Goal: Information Seeking & Learning: Learn about a topic

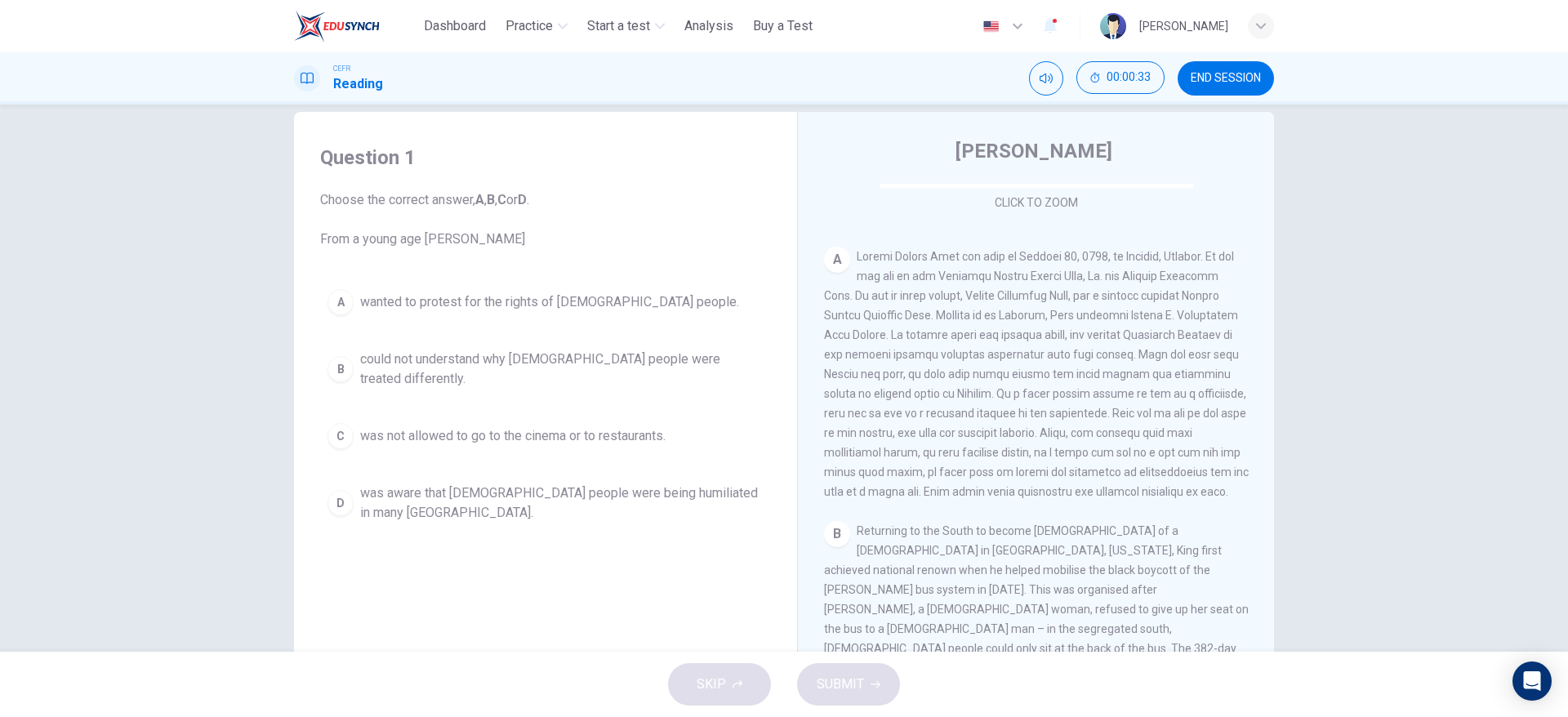
scroll to position [289, 0]
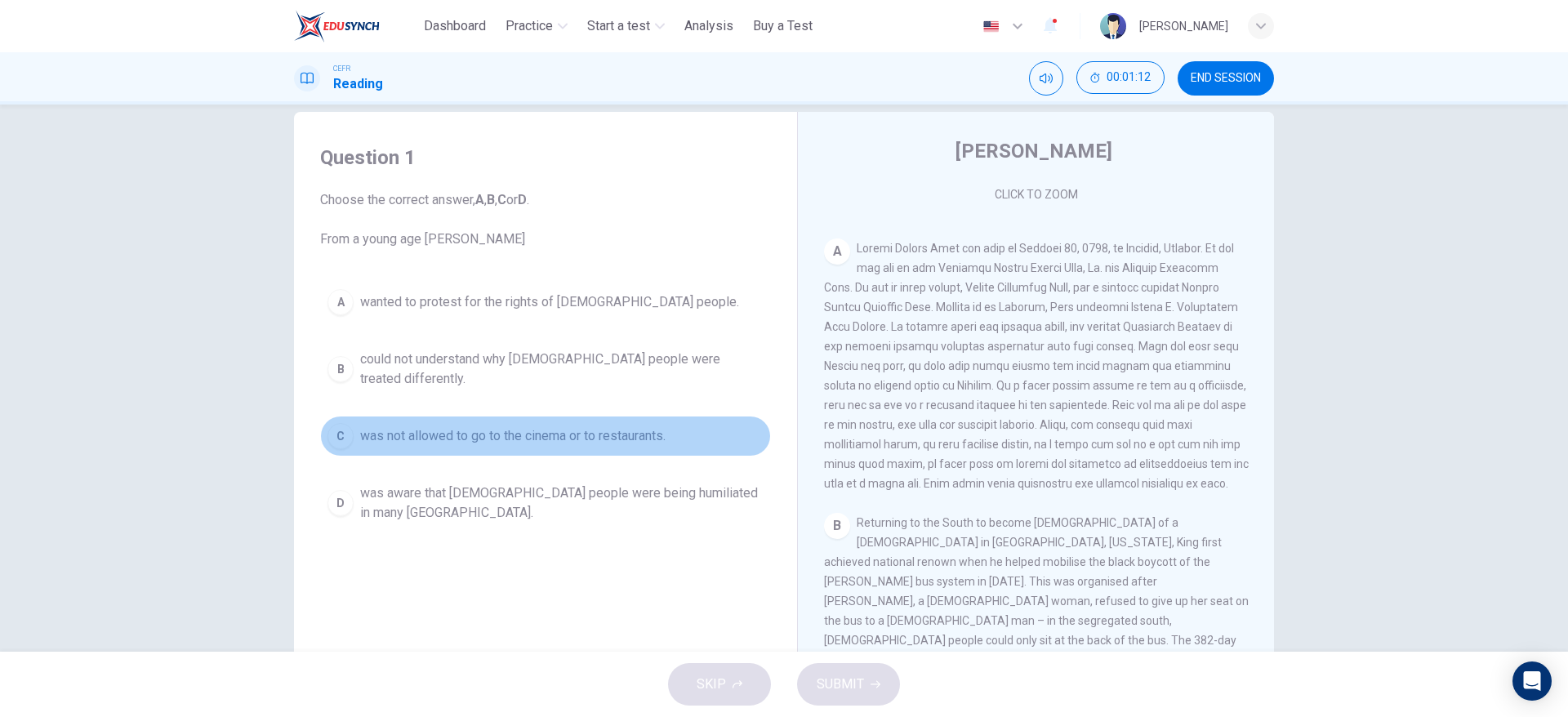
click at [626, 426] on span "was not allowed to go to the cinema or to restaurants." at bounding box center [513, 436] width 305 height 19
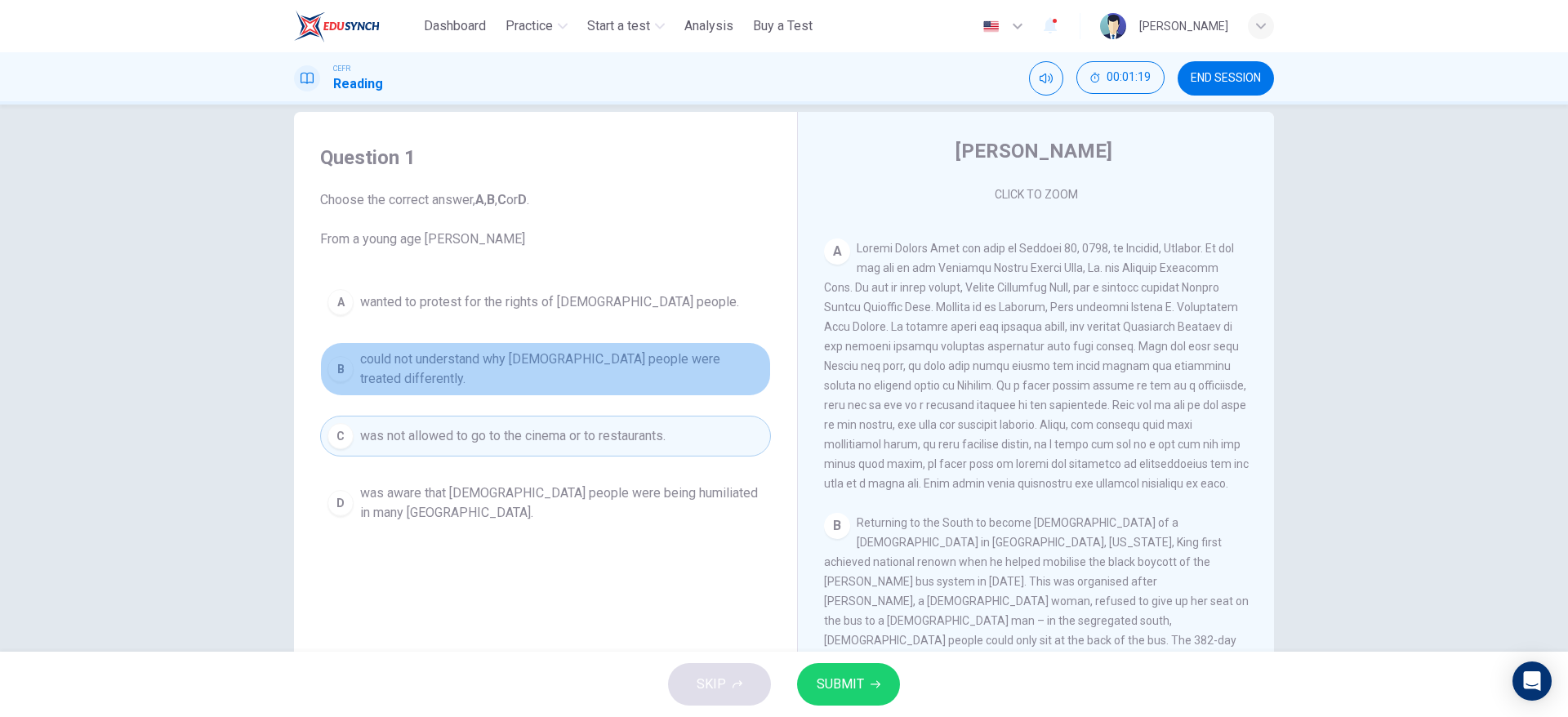
click at [633, 357] on span "could not understand why [DEMOGRAPHIC_DATA] people were treated differently." at bounding box center [562, 369] width 403 height 39
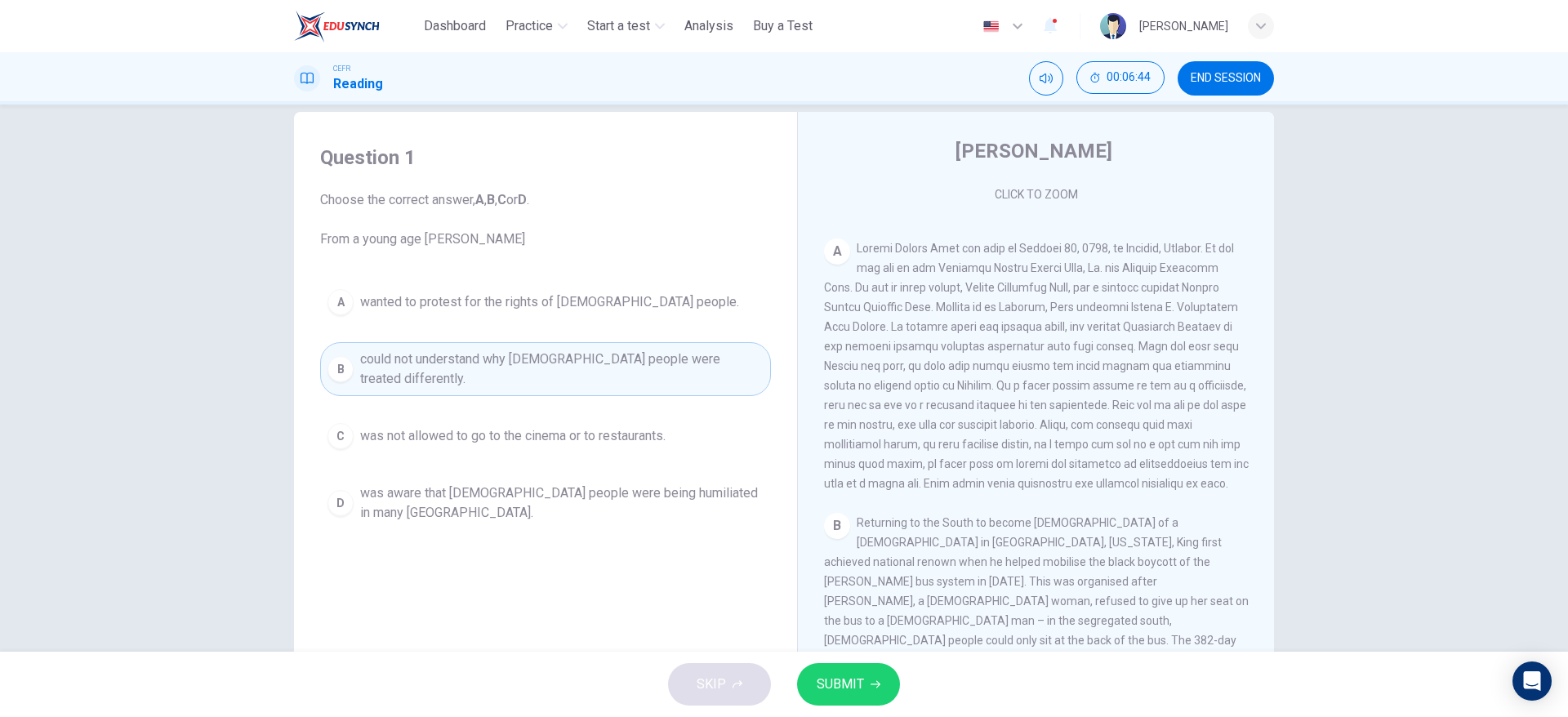
click at [1318, 503] on div "Question 1 Choose the correct answer, A , B , C or D . From a young age [PERSON…" at bounding box center [784, 378] width 1568 height 547
click at [871, 691] on button "SUBMIT" at bounding box center [849, 684] width 103 height 43
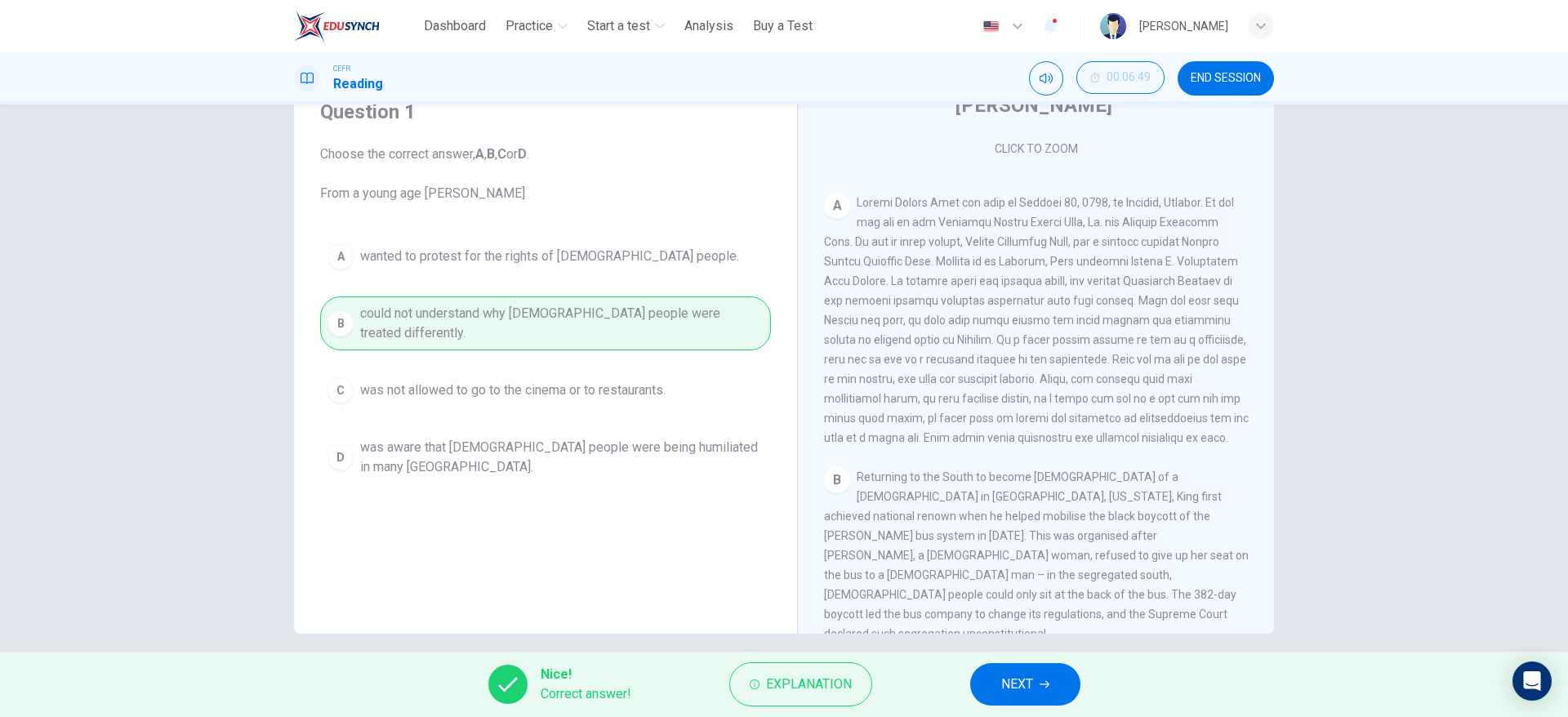
scroll to position [86, 0]
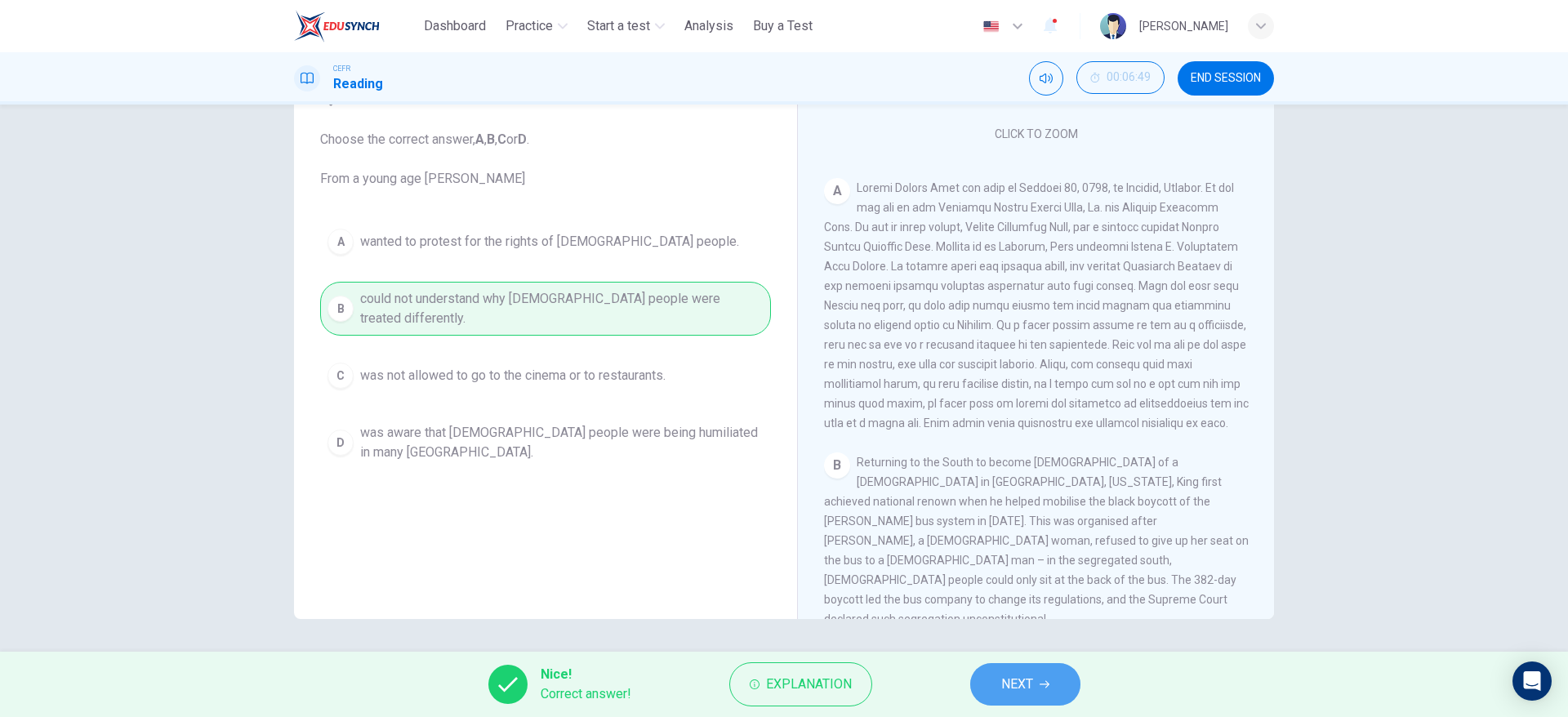
click at [1058, 683] on button "NEXT" at bounding box center [1025, 684] width 110 height 43
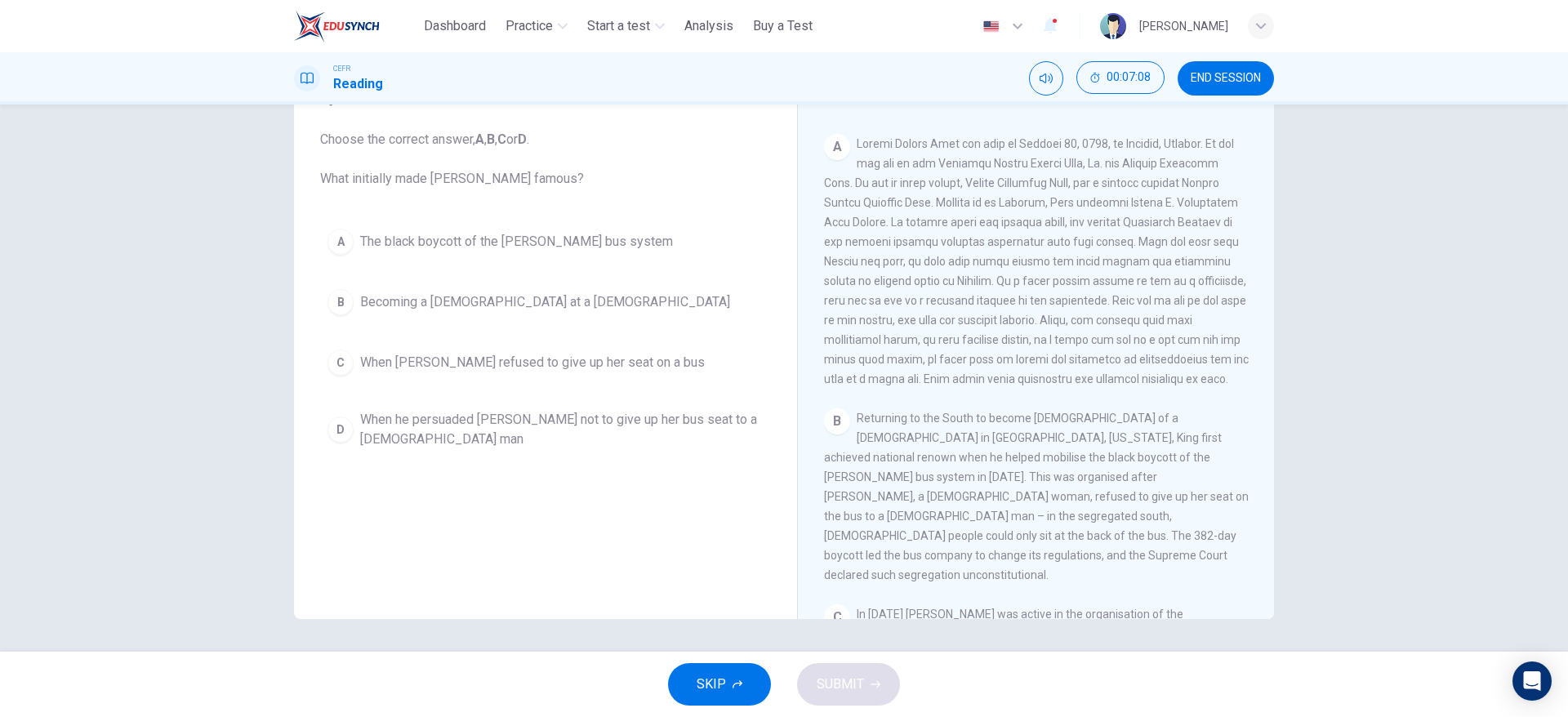
scroll to position [339, 0]
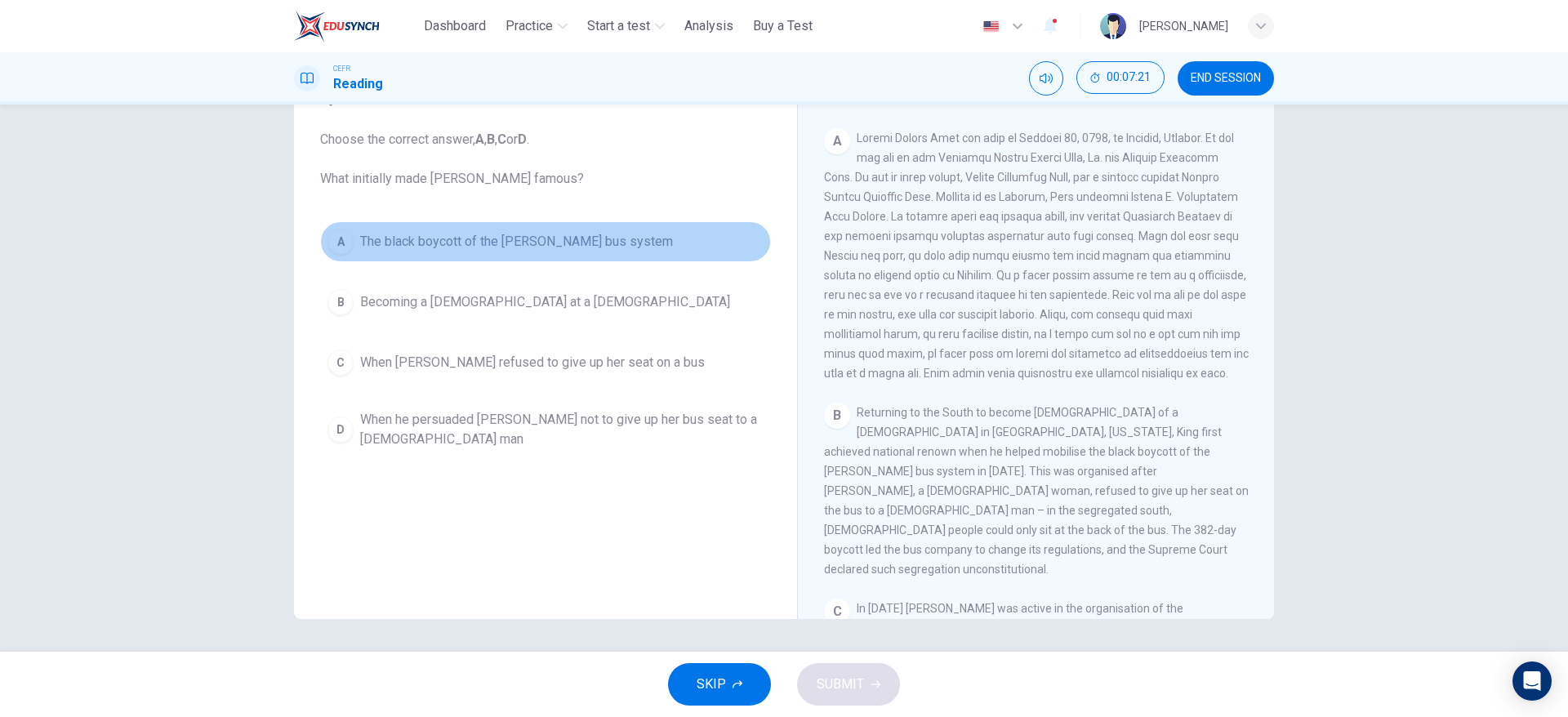
click at [559, 225] on button "A The black boycott of the [PERSON_NAME] bus system" at bounding box center [545, 241] width 451 height 41
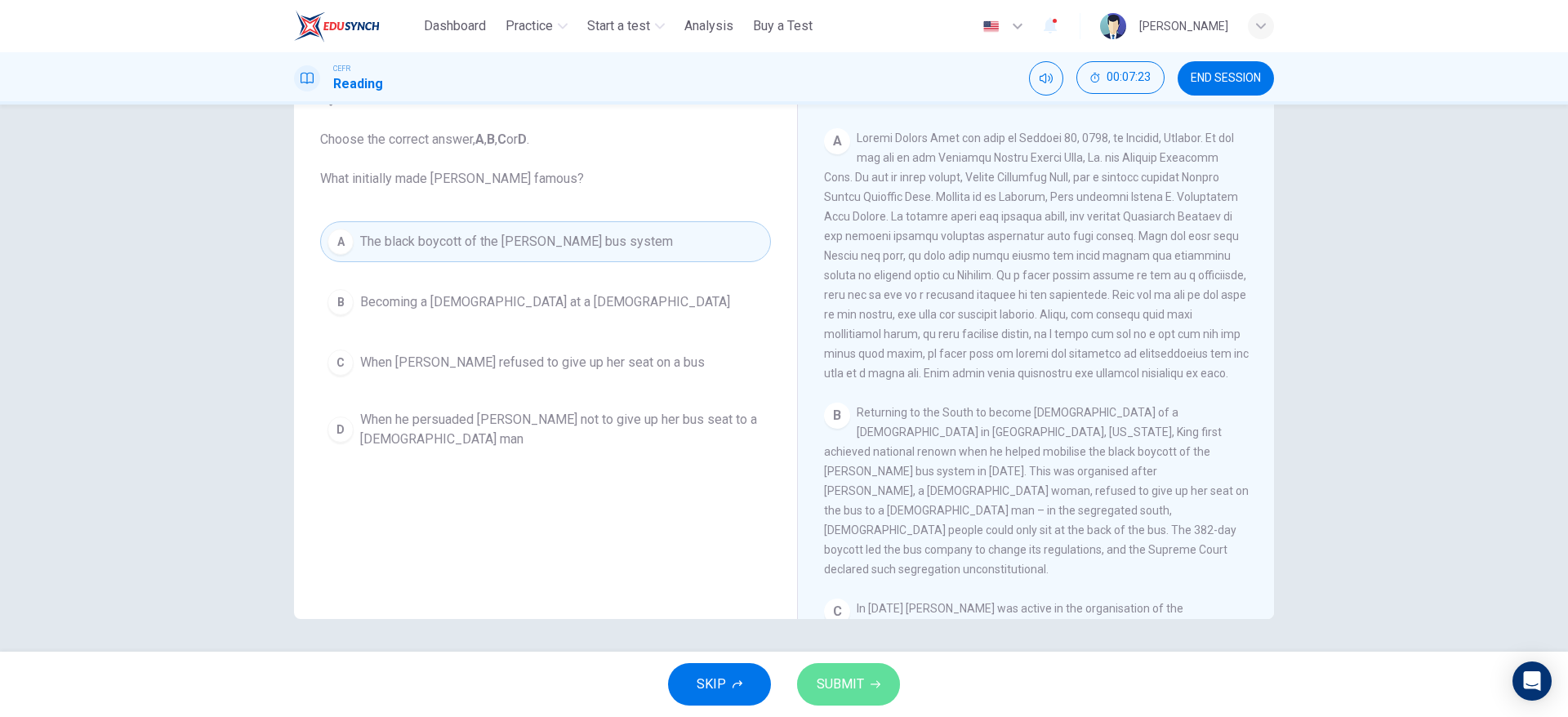
click at [867, 700] on button "SUBMIT" at bounding box center [849, 684] width 103 height 43
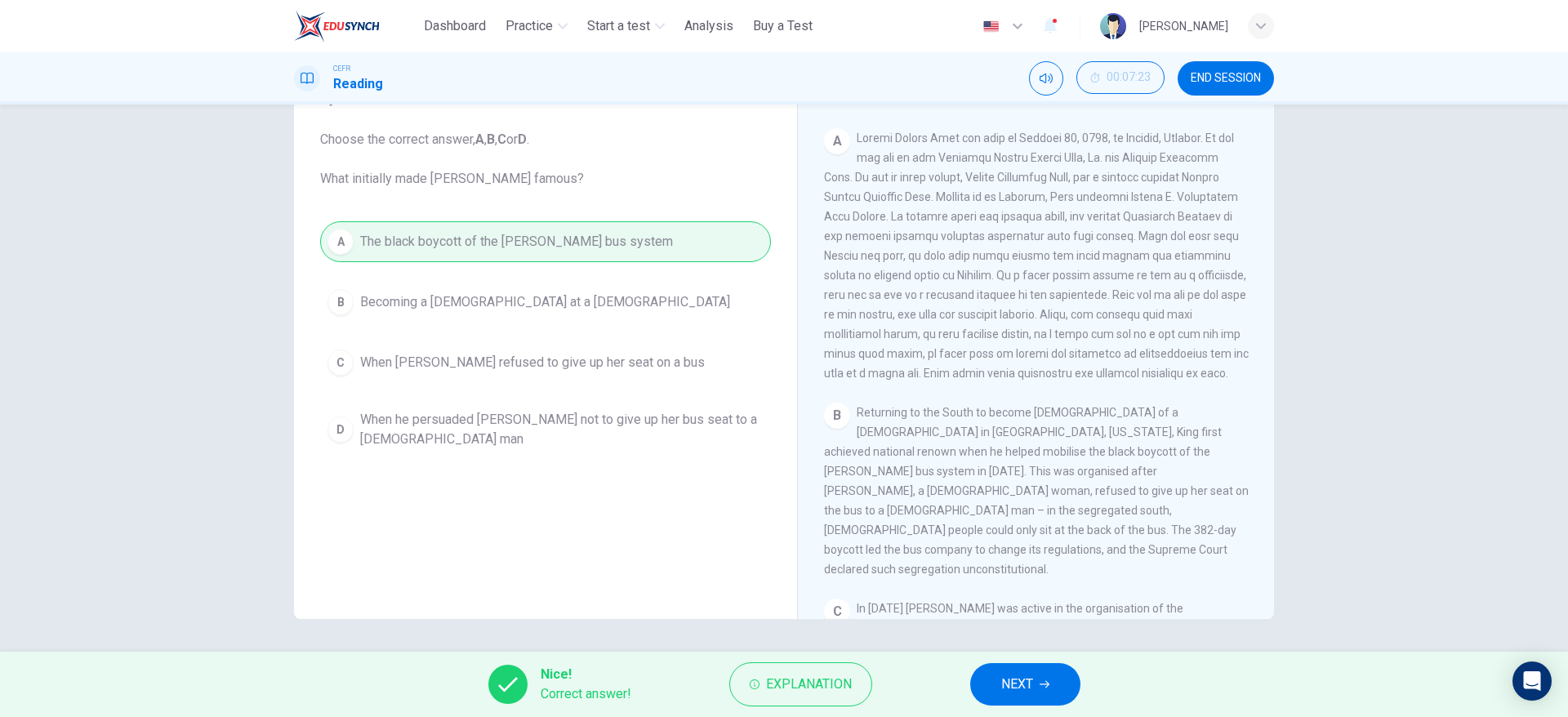
click at [993, 699] on button "NEXT" at bounding box center [1025, 684] width 110 height 43
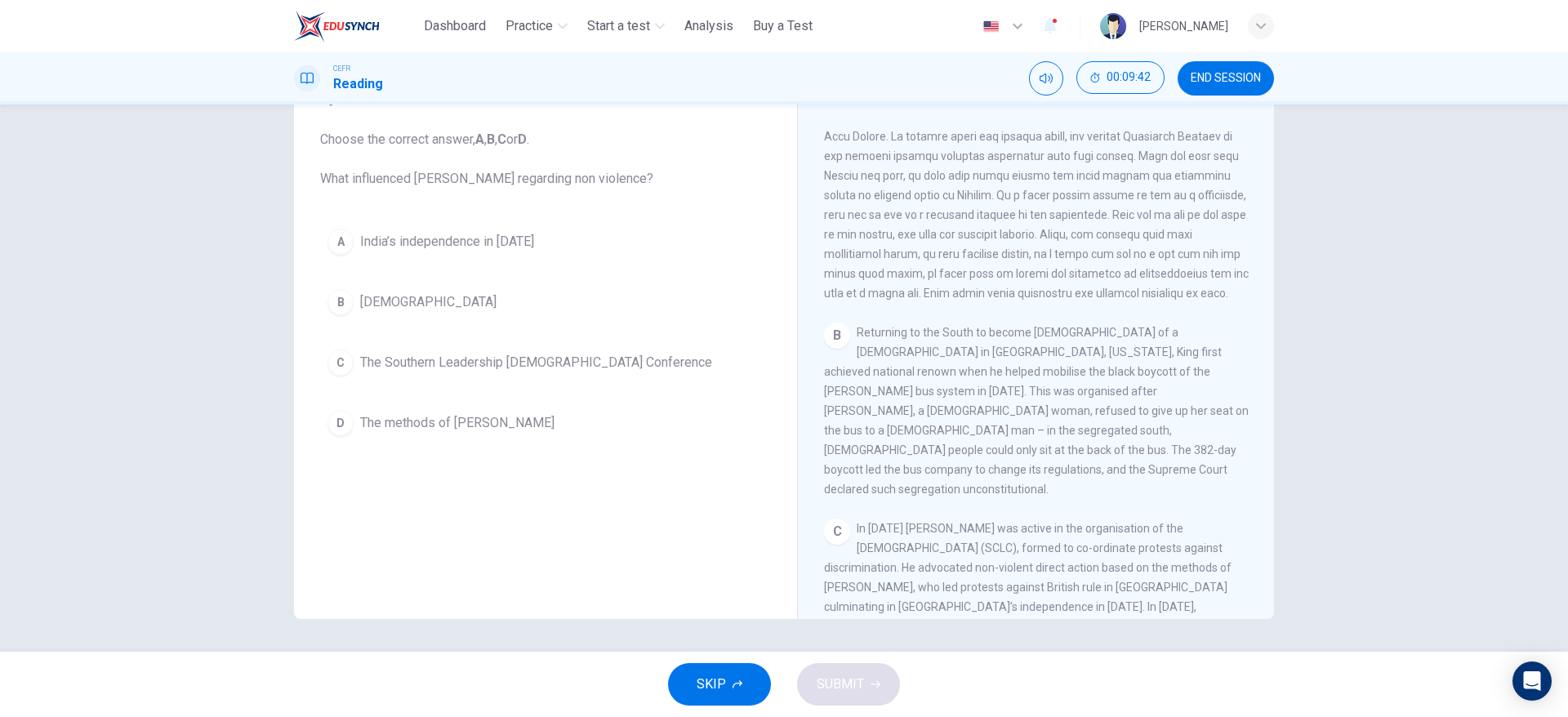
scroll to position [418, 0]
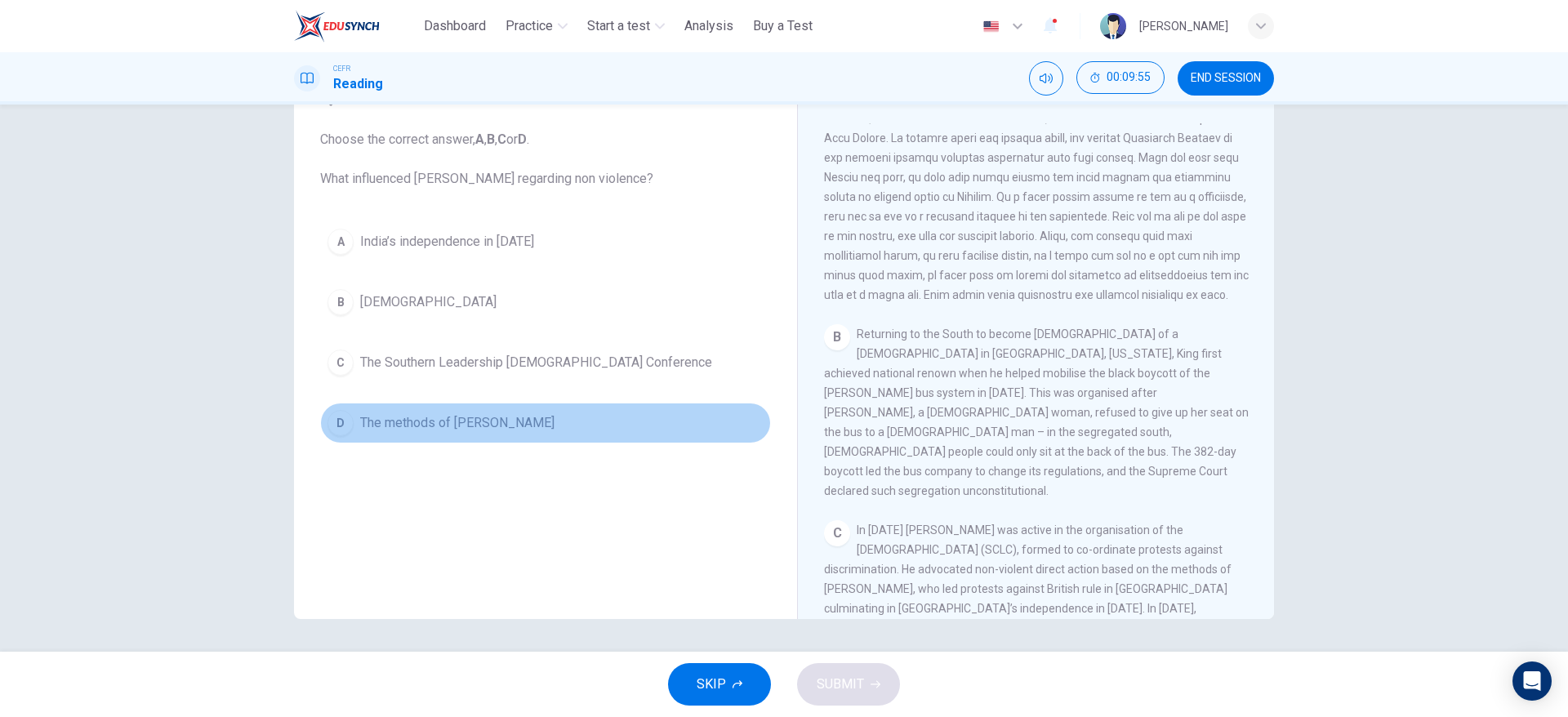
click at [463, 429] on span "The methods of [PERSON_NAME]" at bounding box center [457, 422] width 195 height 19
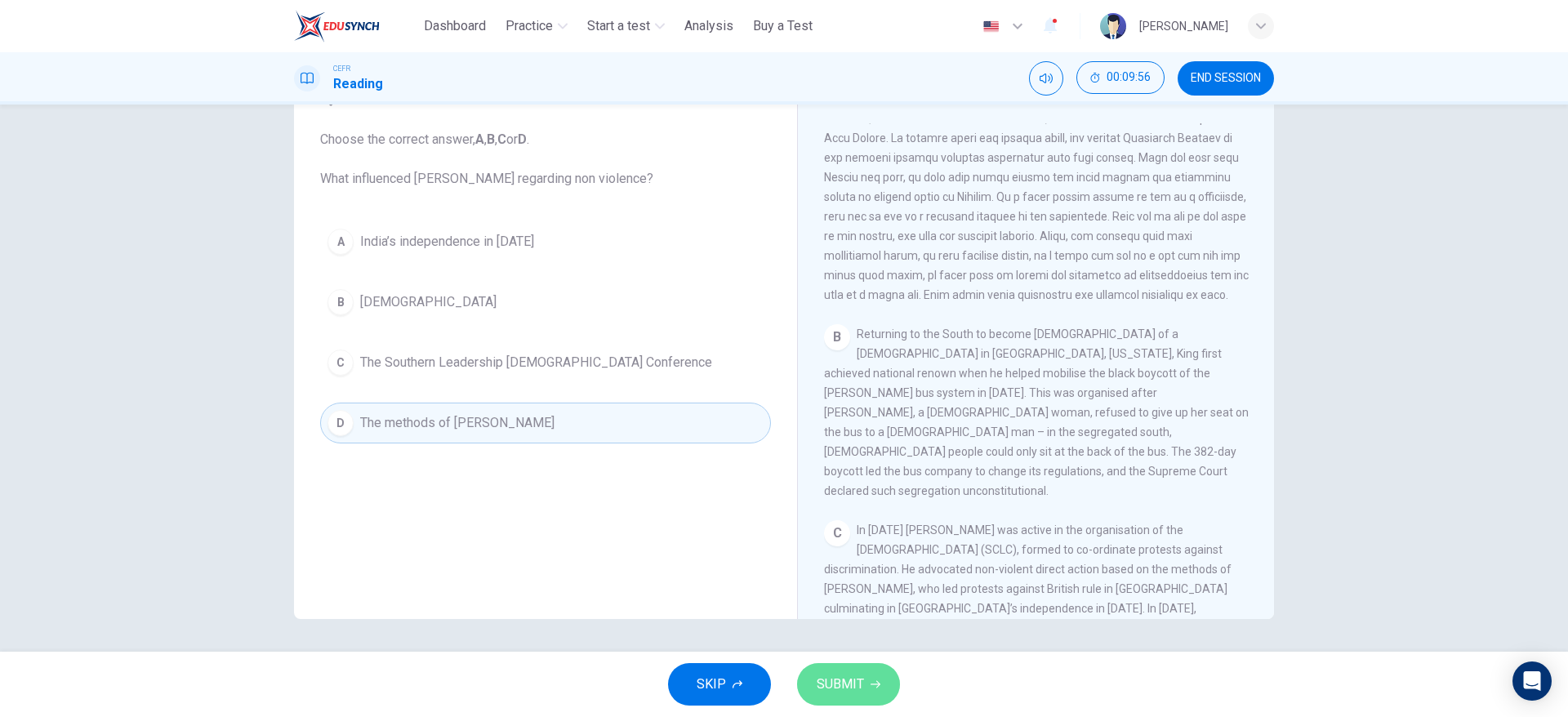
click at [861, 691] on span "SUBMIT" at bounding box center [840, 685] width 47 height 23
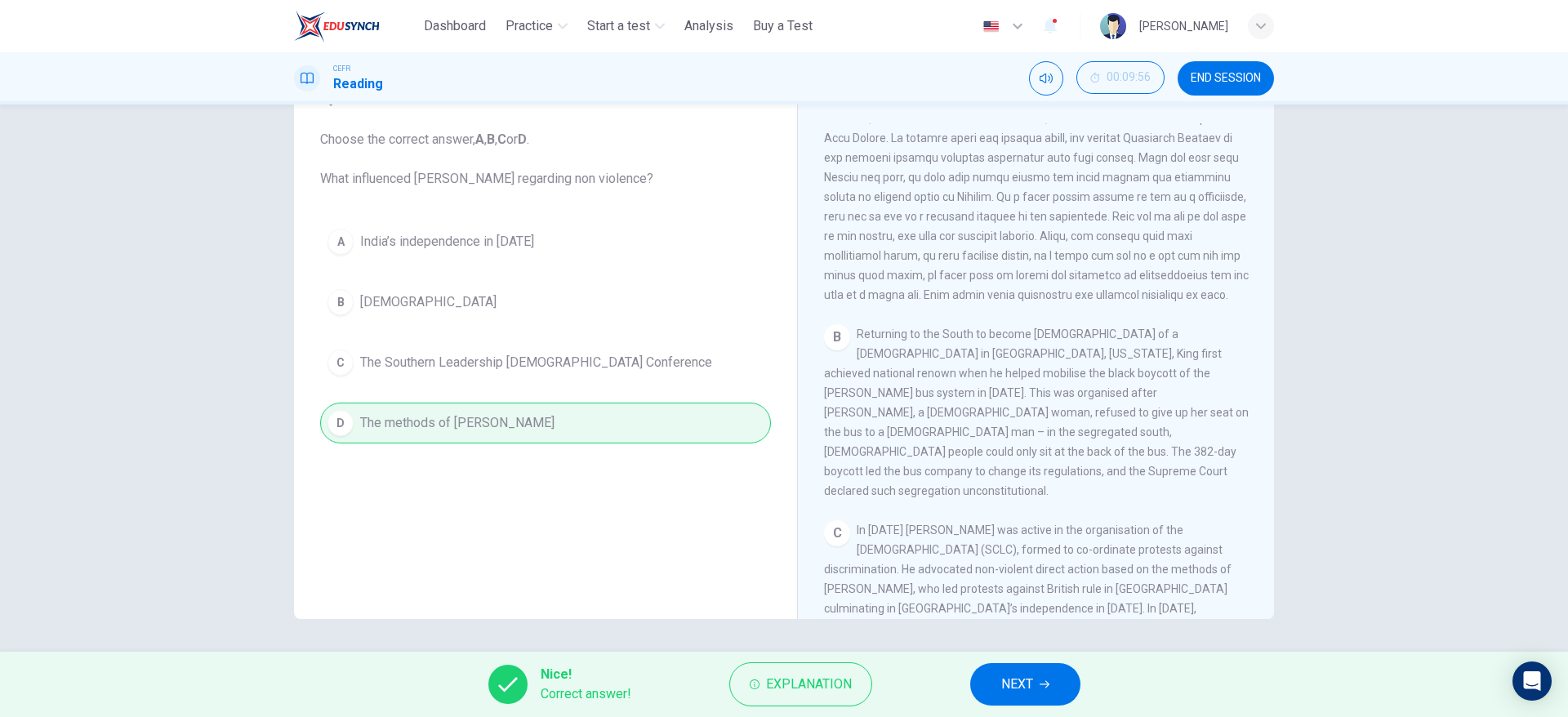
click at [1013, 701] on button "NEXT" at bounding box center [1025, 684] width 110 height 43
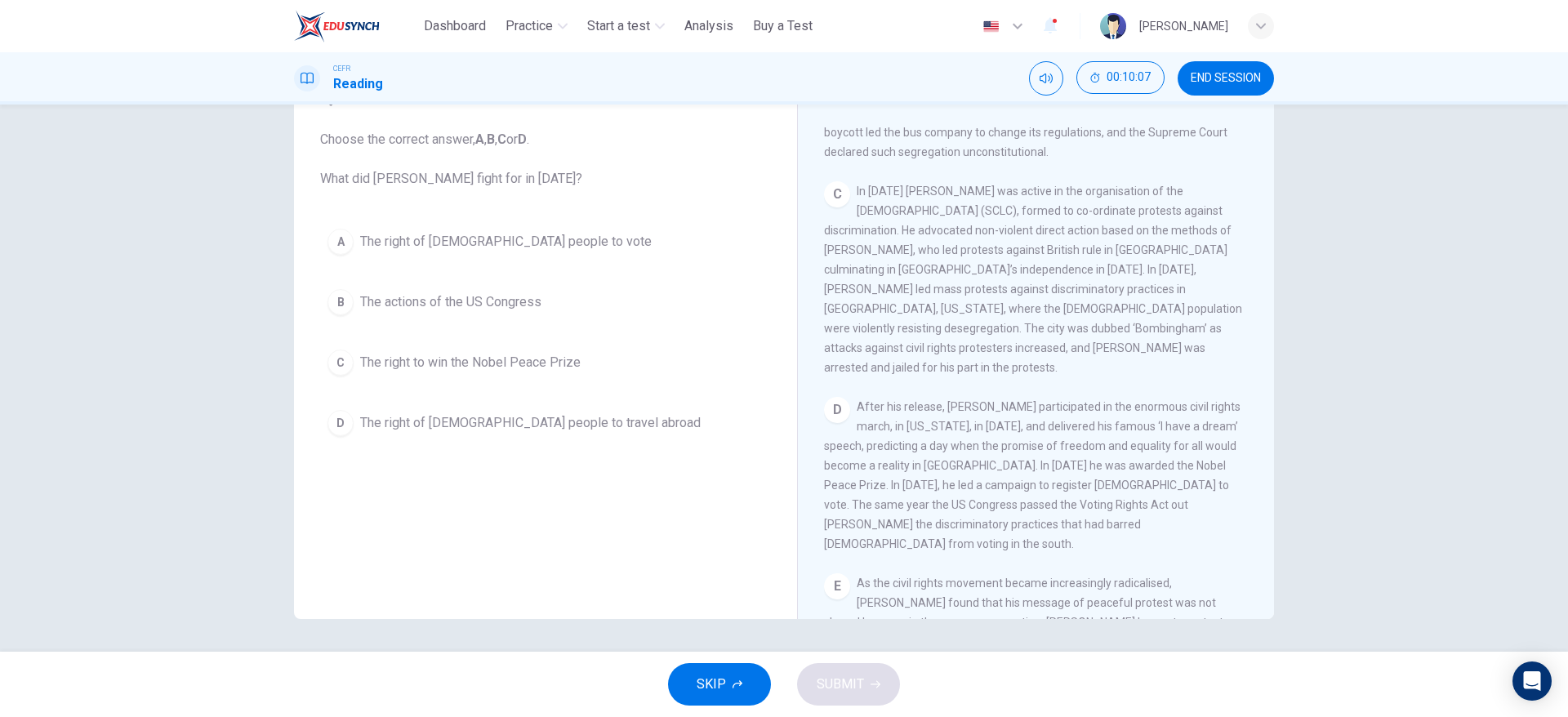
scroll to position [766, 0]
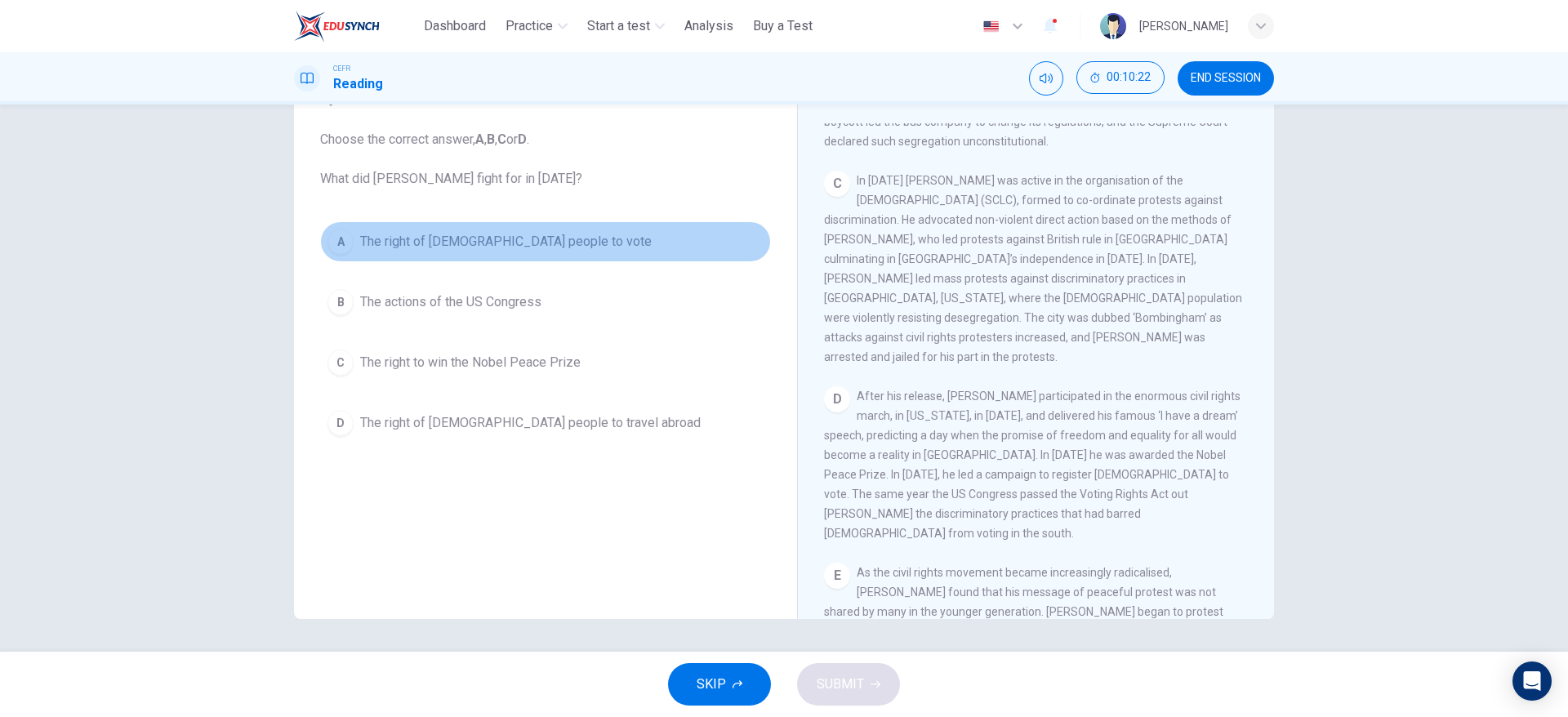
click at [548, 242] on button "A The right of [DEMOGRAPHIC_DATA] people to vote" at bounding box center [545, 241] width 451 height 41
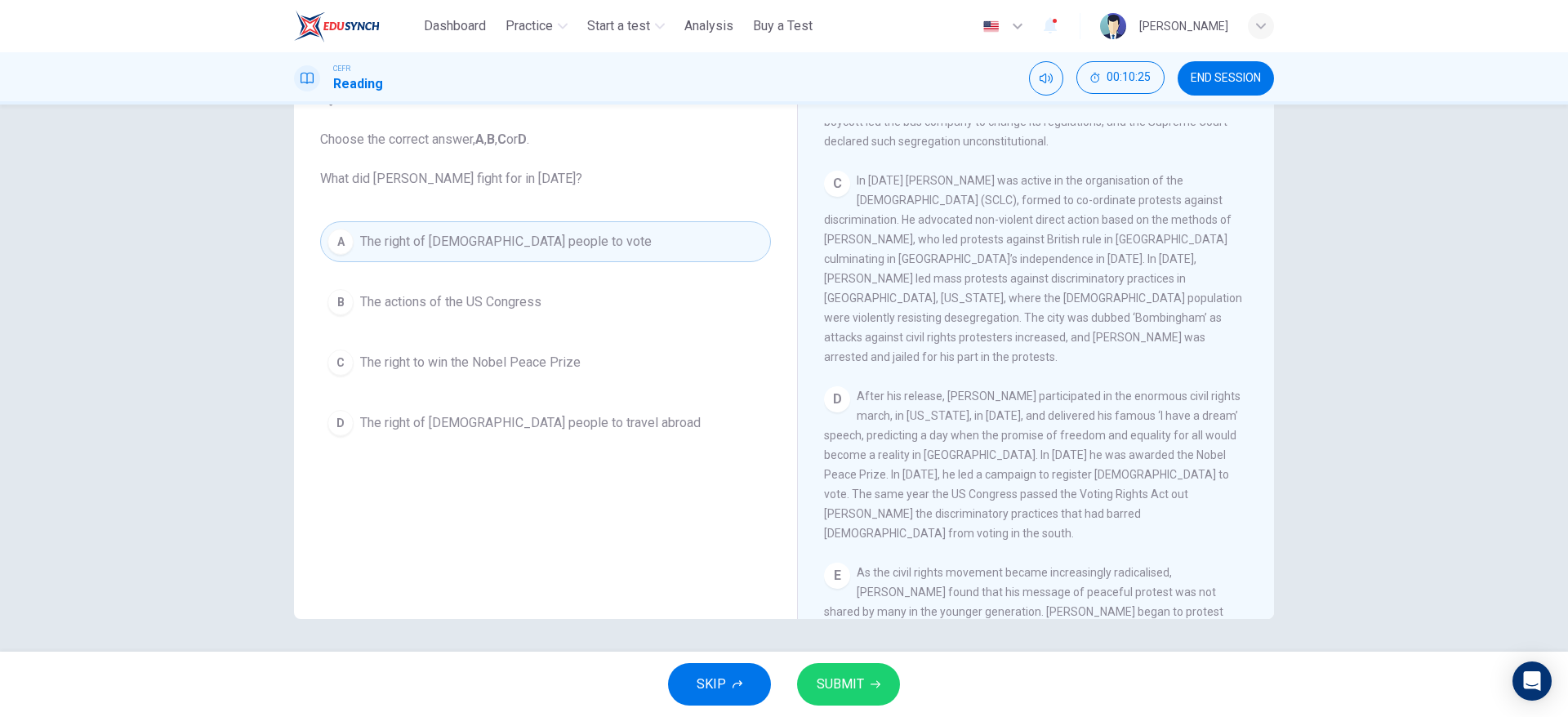
click at [830, 680] on span "SUBMIT" at bounding box center [840, 685] width 47 height 23
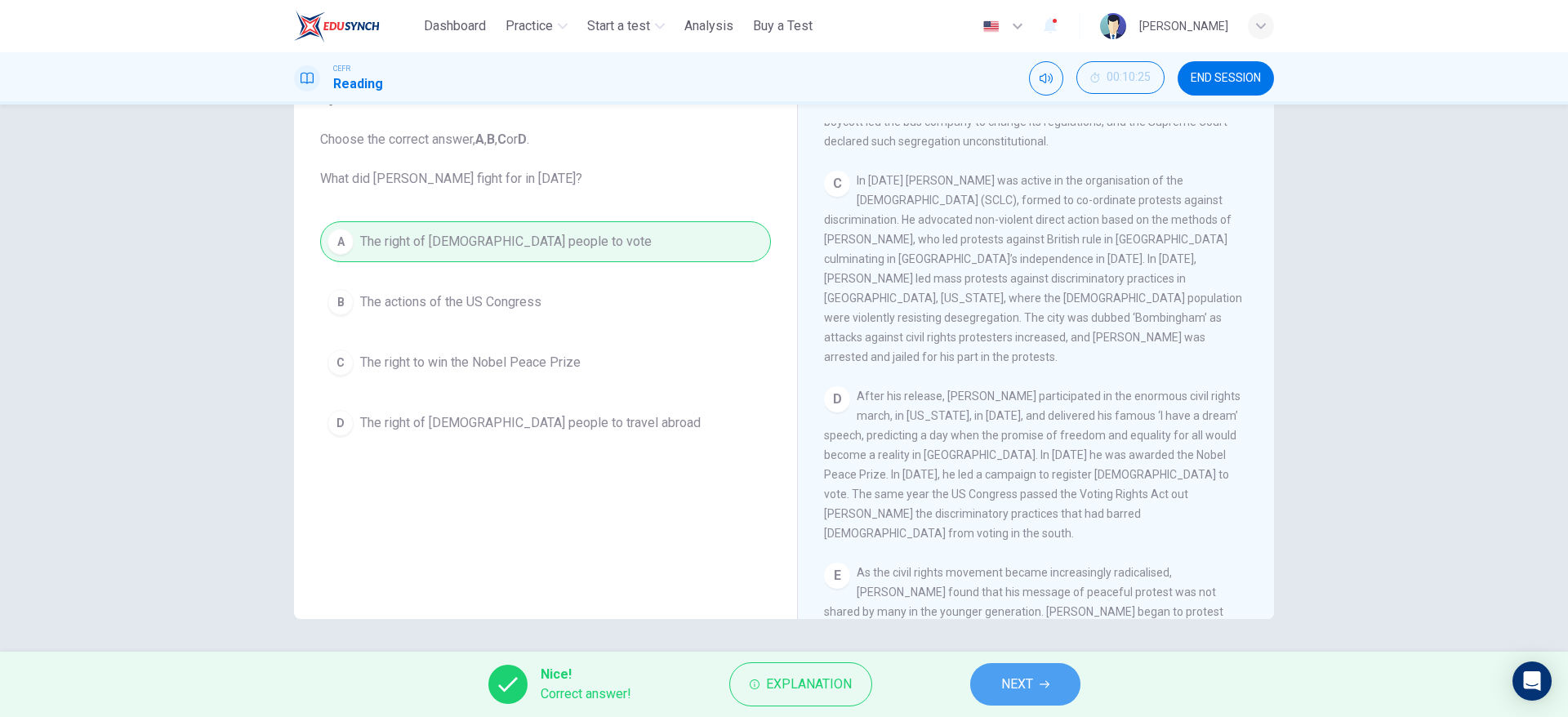
click at [1011, 680] on span "NEXT" at bounding box center [1017, 685] width 32 height 23
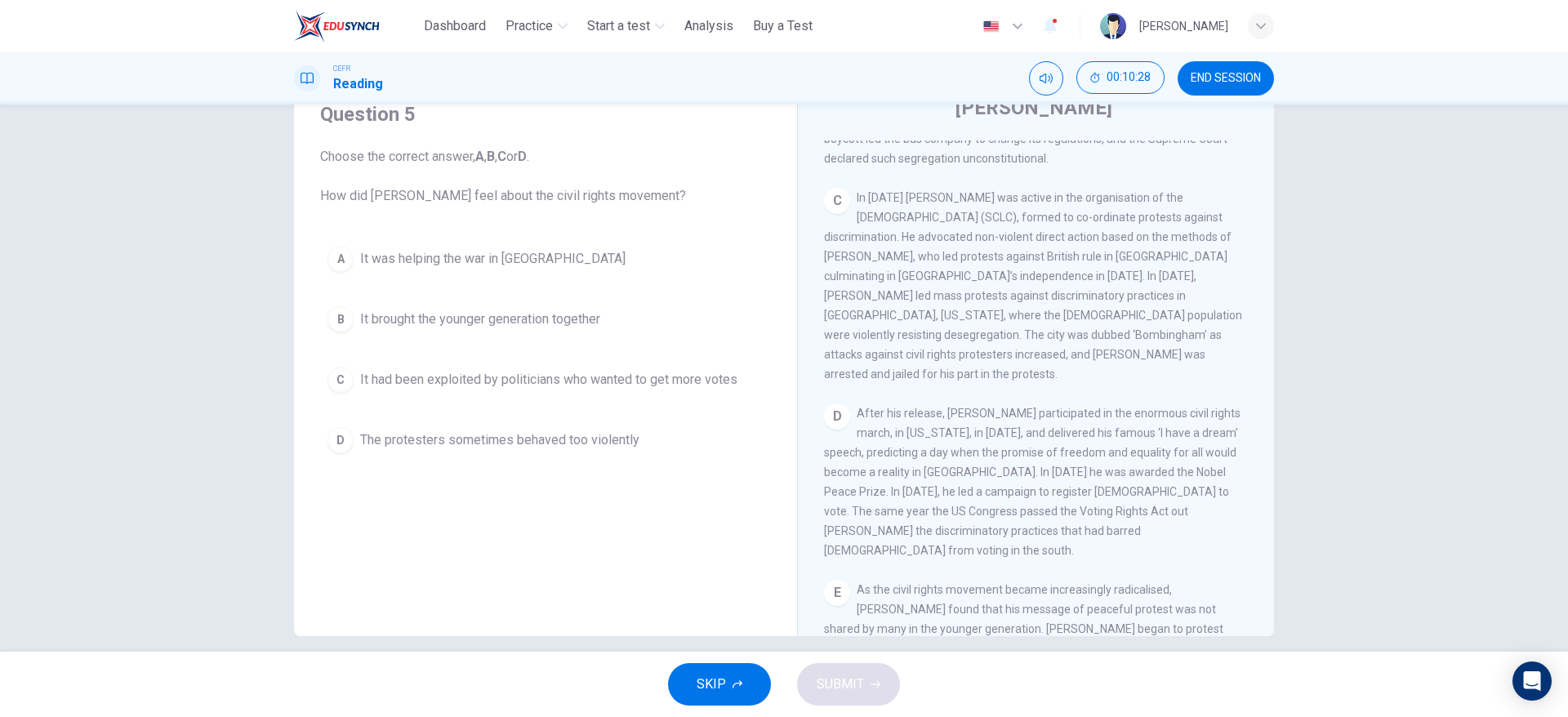
scroll to position [65, 0]
click at [691, 396] on button "C It had been exploited by politicians who wanted to get more votes" at bounding box center [545, 383] width 451 height 41
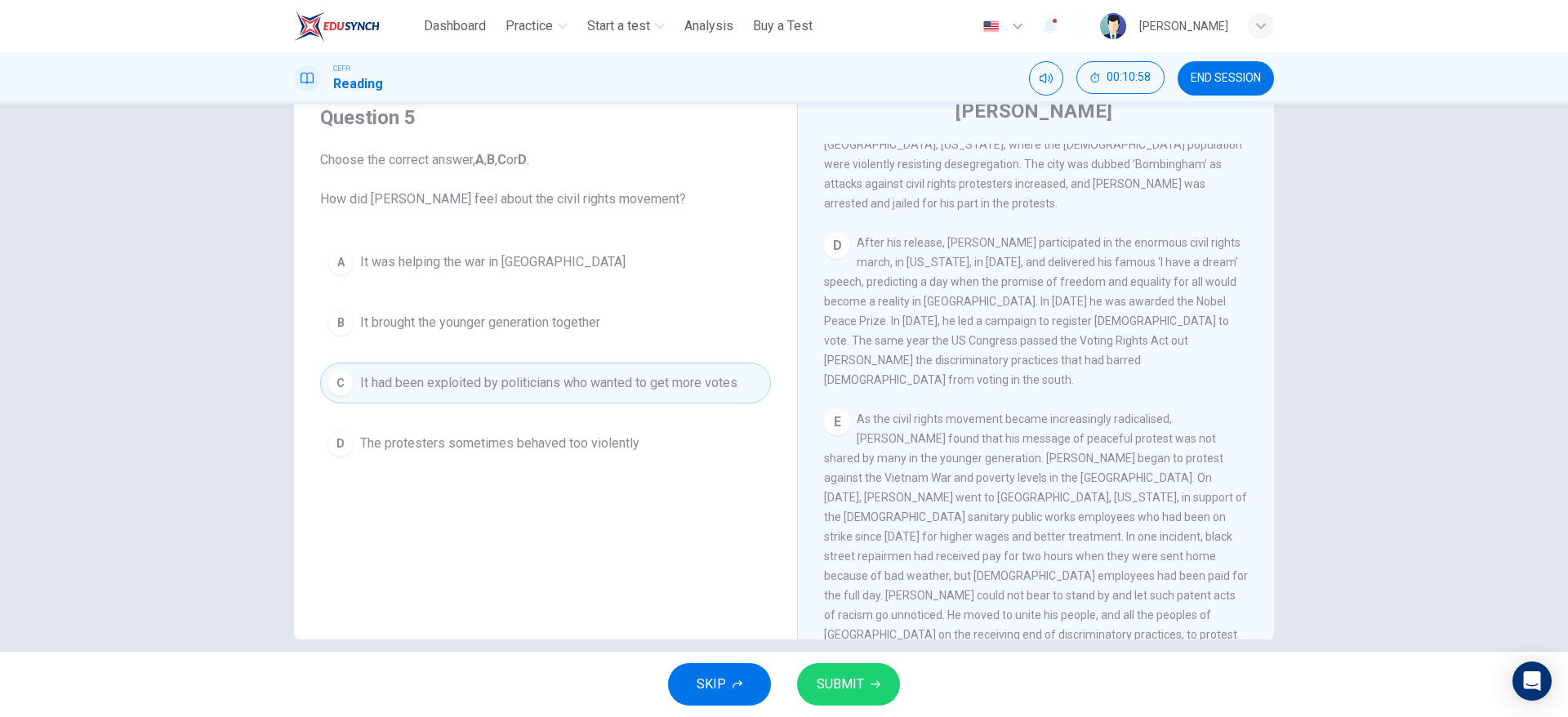
scroll to position [944, 0]
click at [865, 672] on button "SUBMIT" at bounding box center [849, 684] width 103 height 43
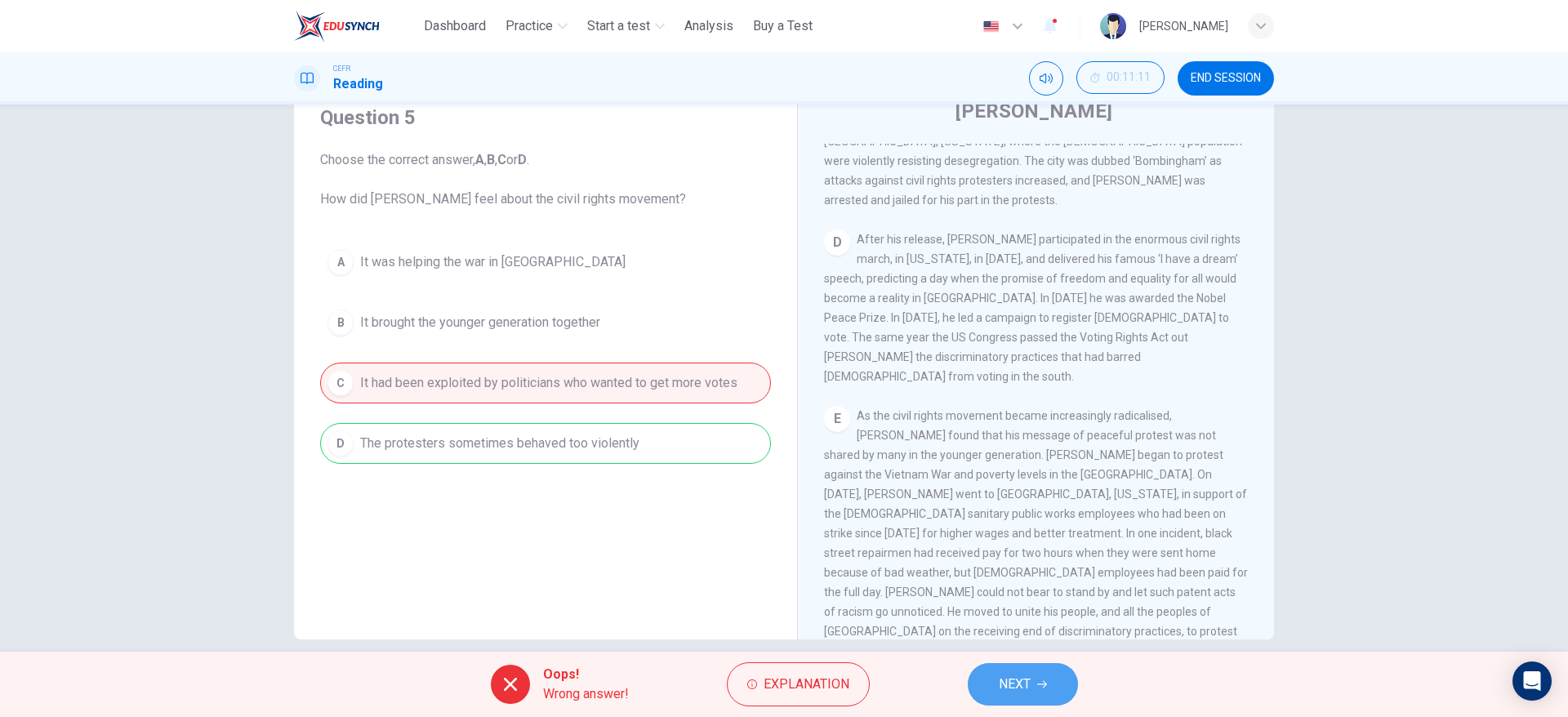
click at [1073, 685] on button "NEXT" at bounding box center [1023, 684] width 110 height 43
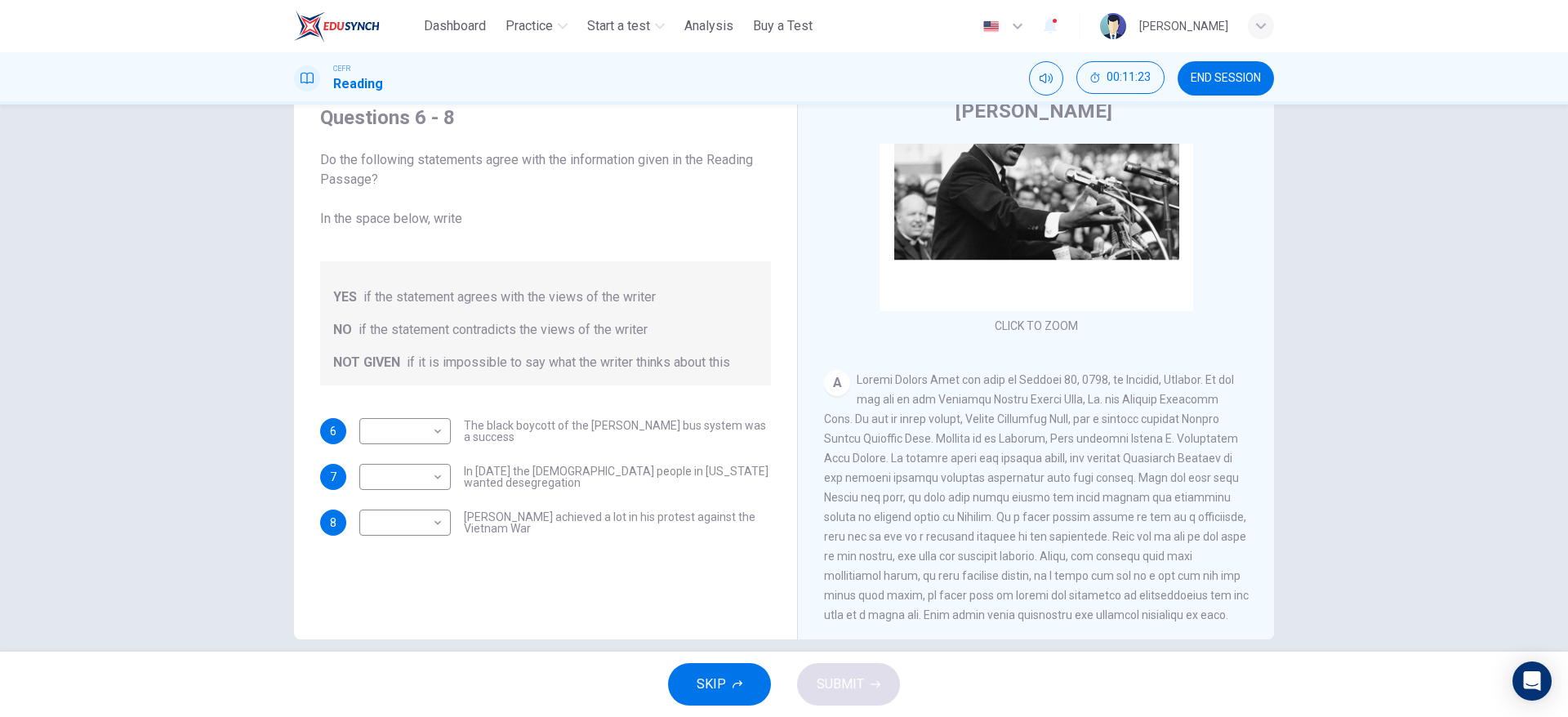
scroll to position [128, 0]
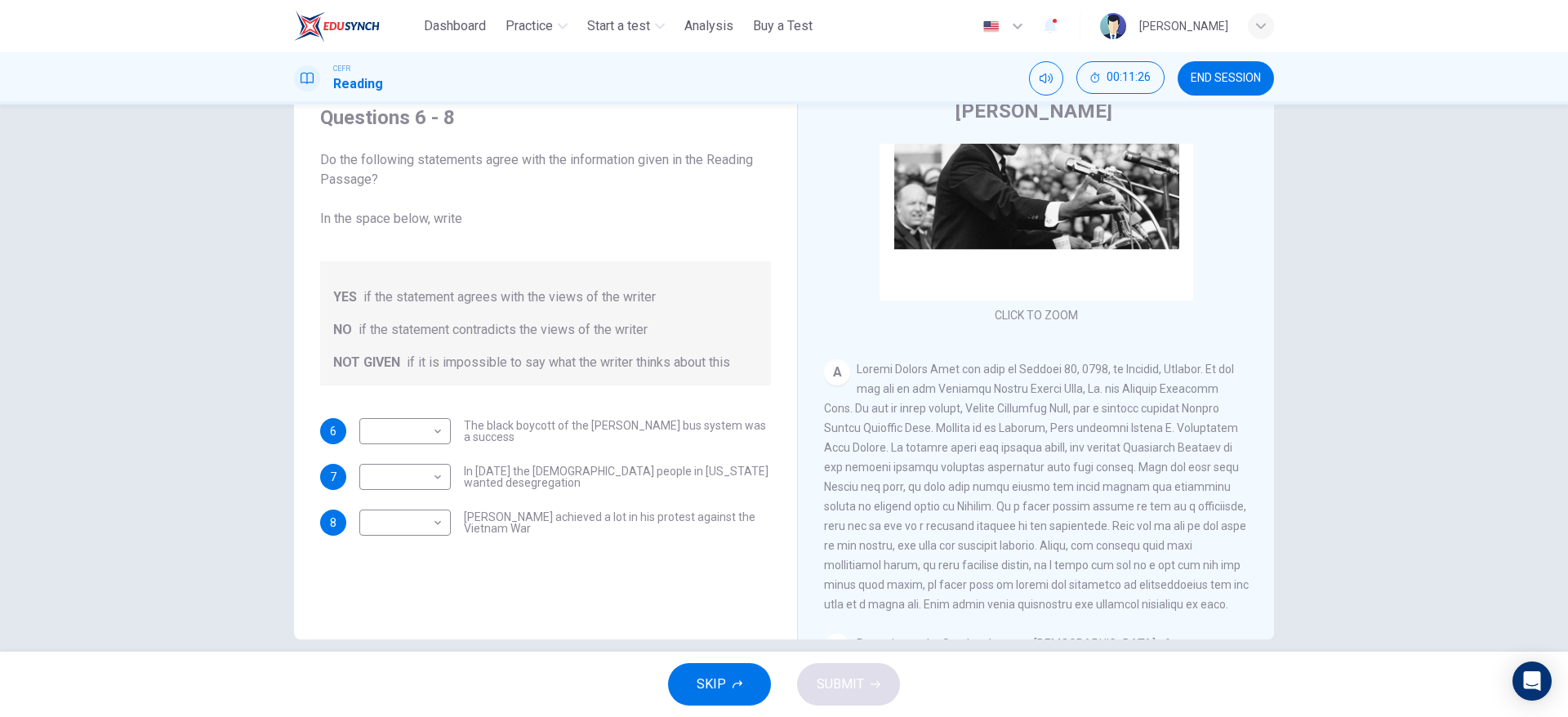
drag, startPoint x: 1264, startPoint y: 271, endPoint x: 1283, endPoint y: 310, distance: 43.4
click at [1283, 310] on div "Questions 6 - 8 Do the following statements agree with the information given in…" at bounding box center [783, 356] width 1032 height 568
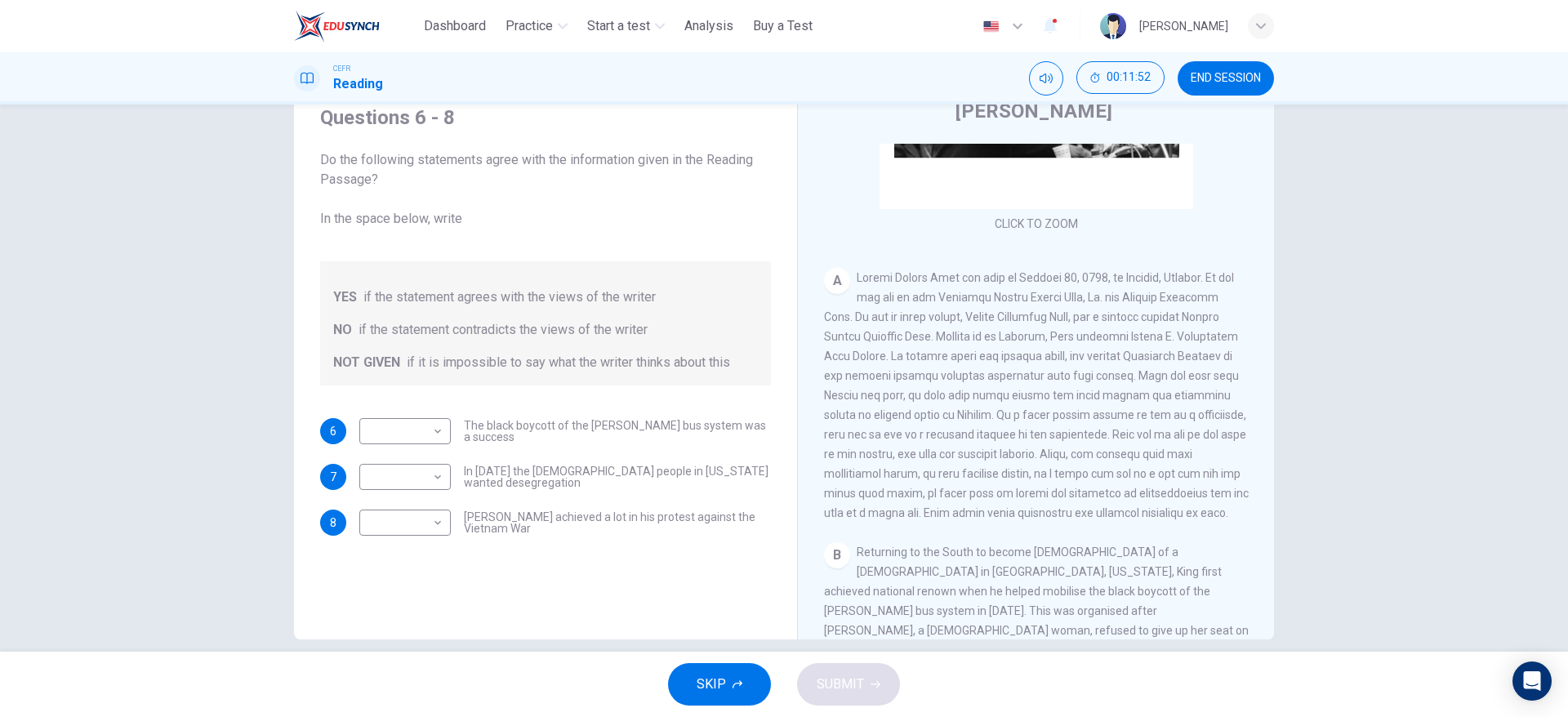
scroll to position [232, 0]
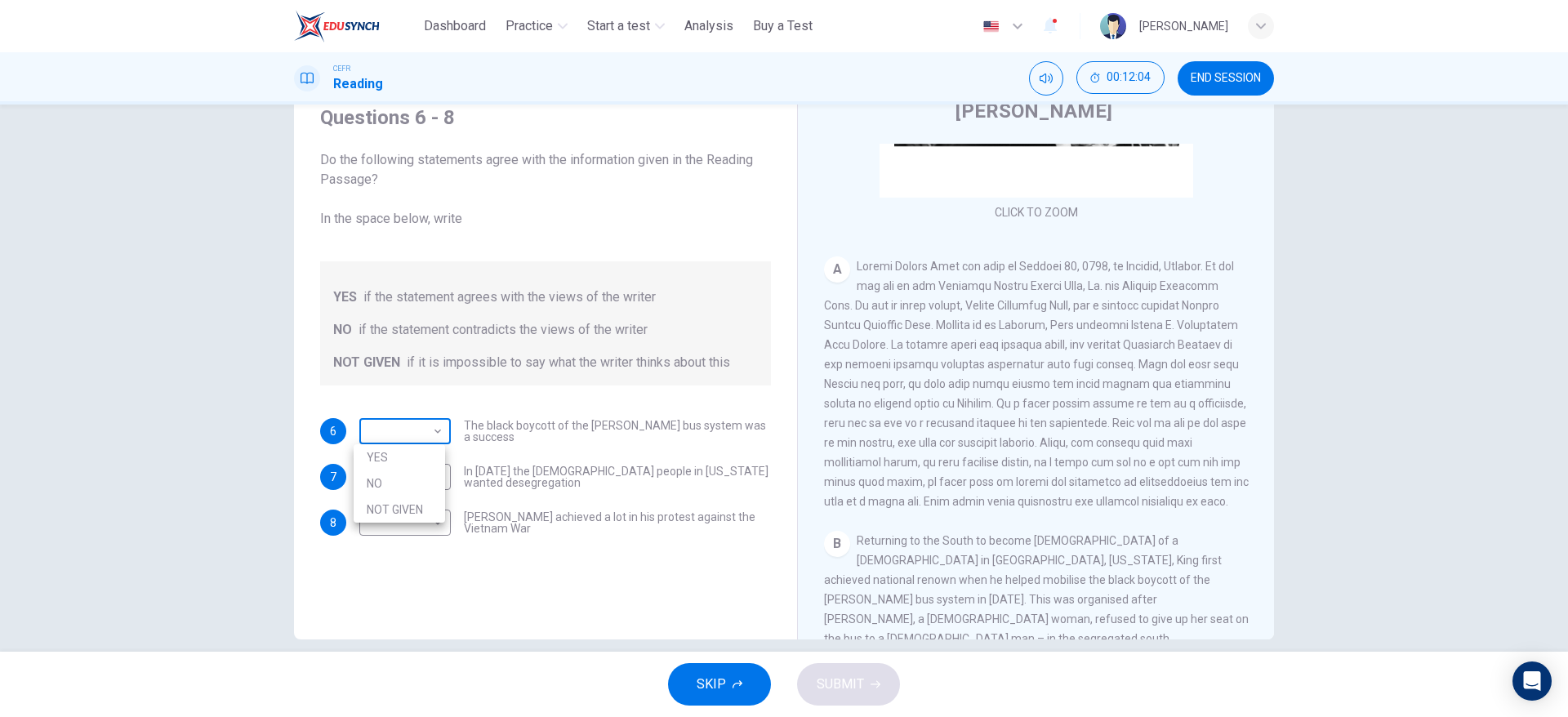
click at [374, 419] on body "This site uses cookies, as explained in our Privacy Policy . If you agree to th…" at bounding box center [784, 358] width 1568 height 717
click at [393, 452] on li "YES" at bounding box center [399, 457] width 91 height 26
type input "***"
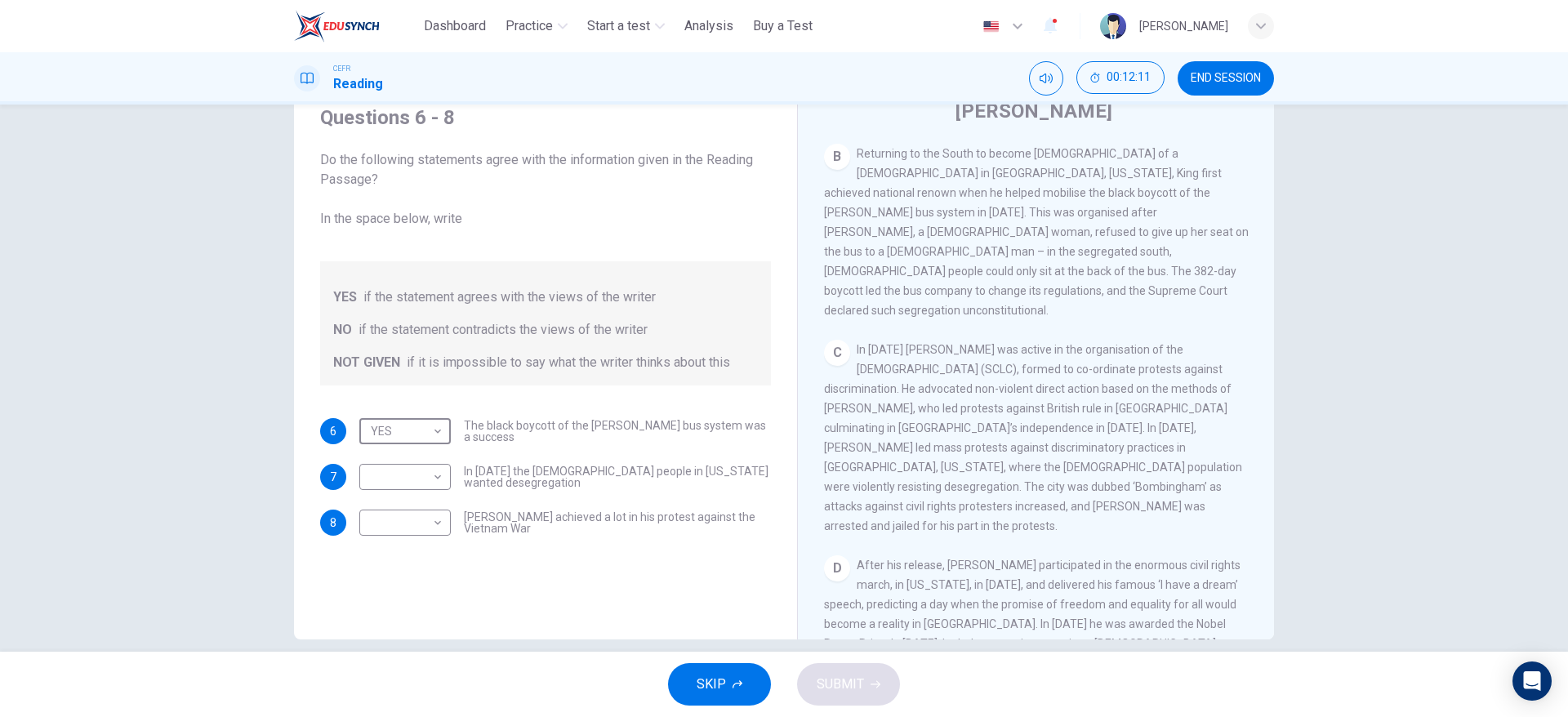
scroll to position [626, 0]
click at [426, 482] on body "This site uses cookies, as explained in our Privacy Policy . If you agree to th…" at bounding box center [784, 358] width 1568 height 717
click at [421, 531] on li "NO" at bounding box center [399, 529] width 91 height 26
type input "**"
click at [422, 527] on body "This site uses cookies, as explained in our Privacy Policy . If you agree to th…" at bounding box center [784, 358] width 1568 height 717
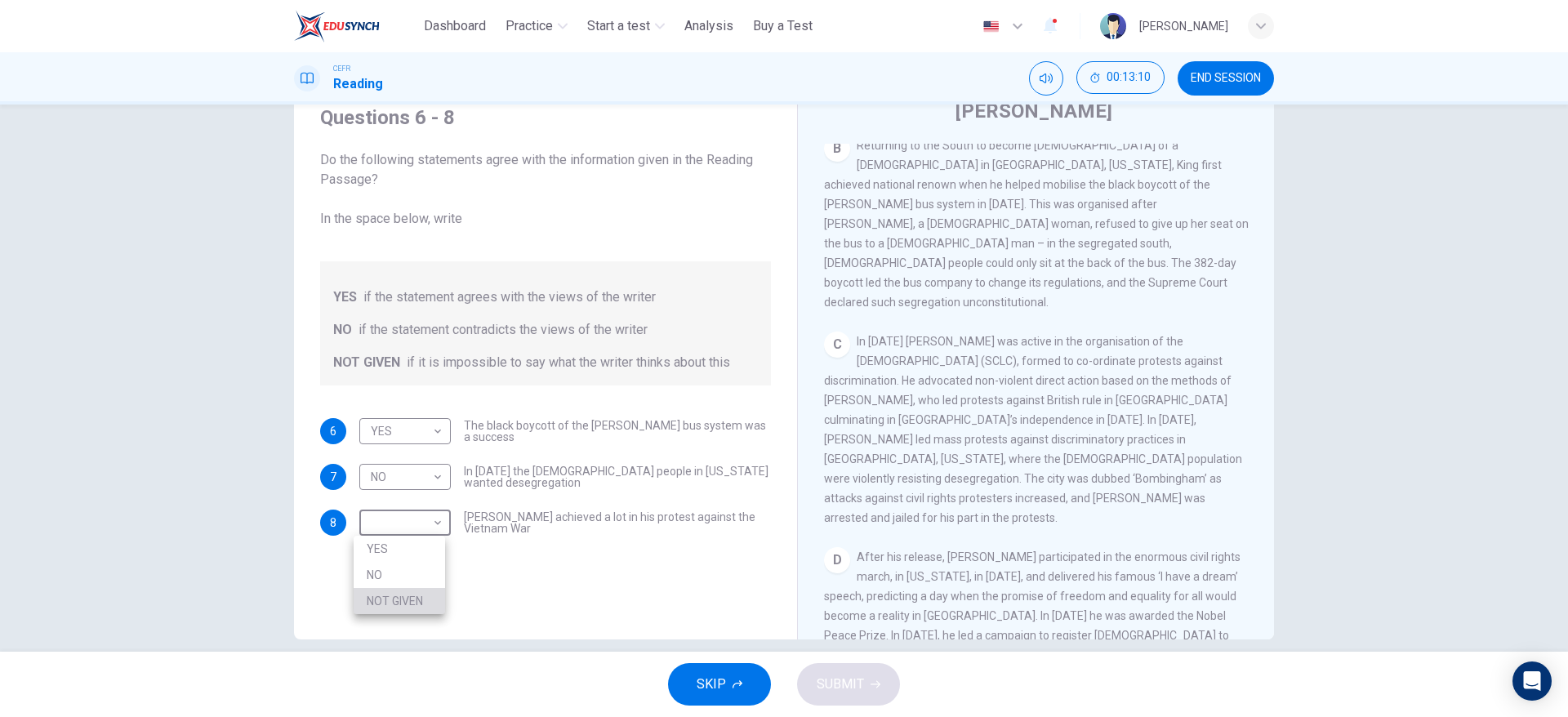
click at [419, 595] on li "NOT GIVEN" at bounding box center [399, 601] width 91 height 26
type input "*********"
click at [839, 684] on span "SUBMIT" at bounding box center [840, 685] width 47 height 23
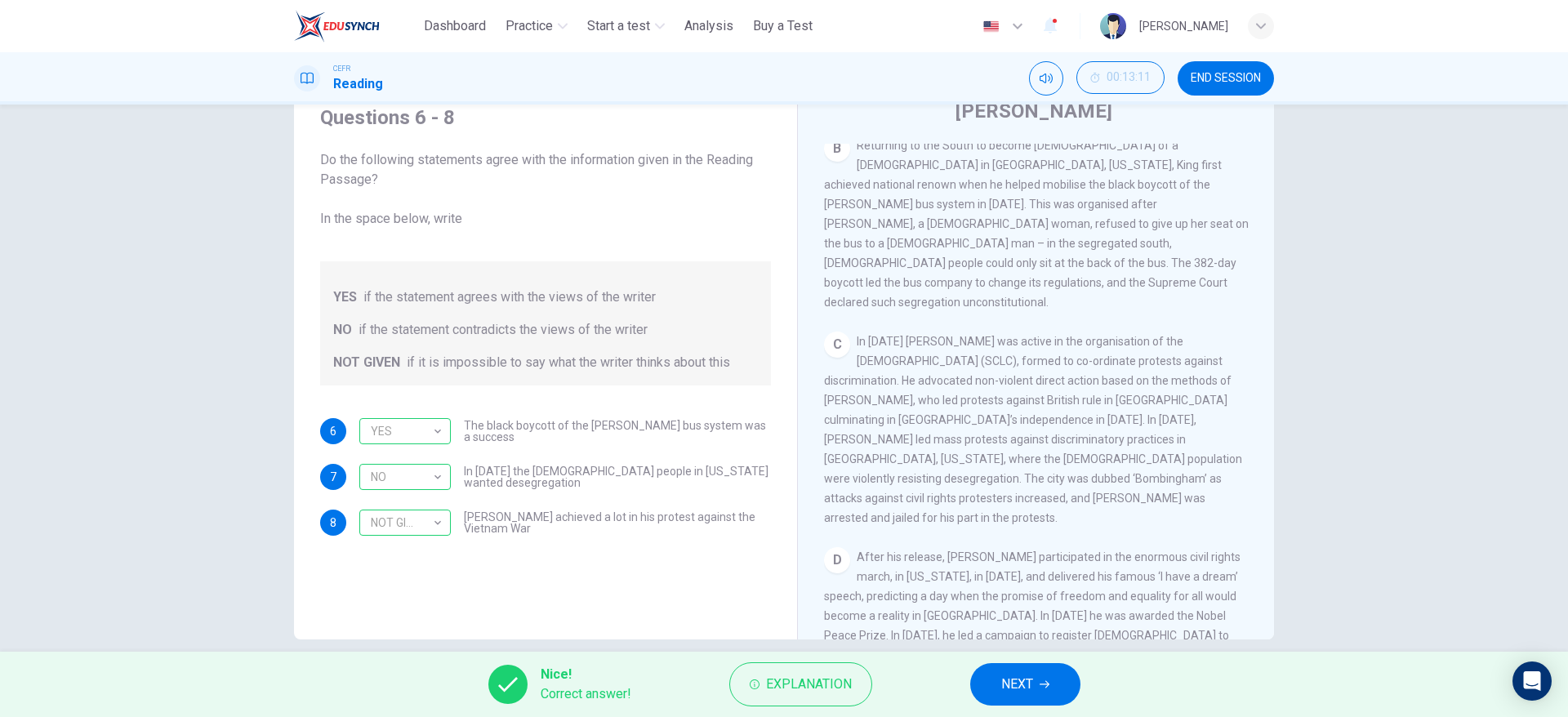
click at [1046, 683] on icon "button" at bounding box center [1045, 685] width 10 height 8
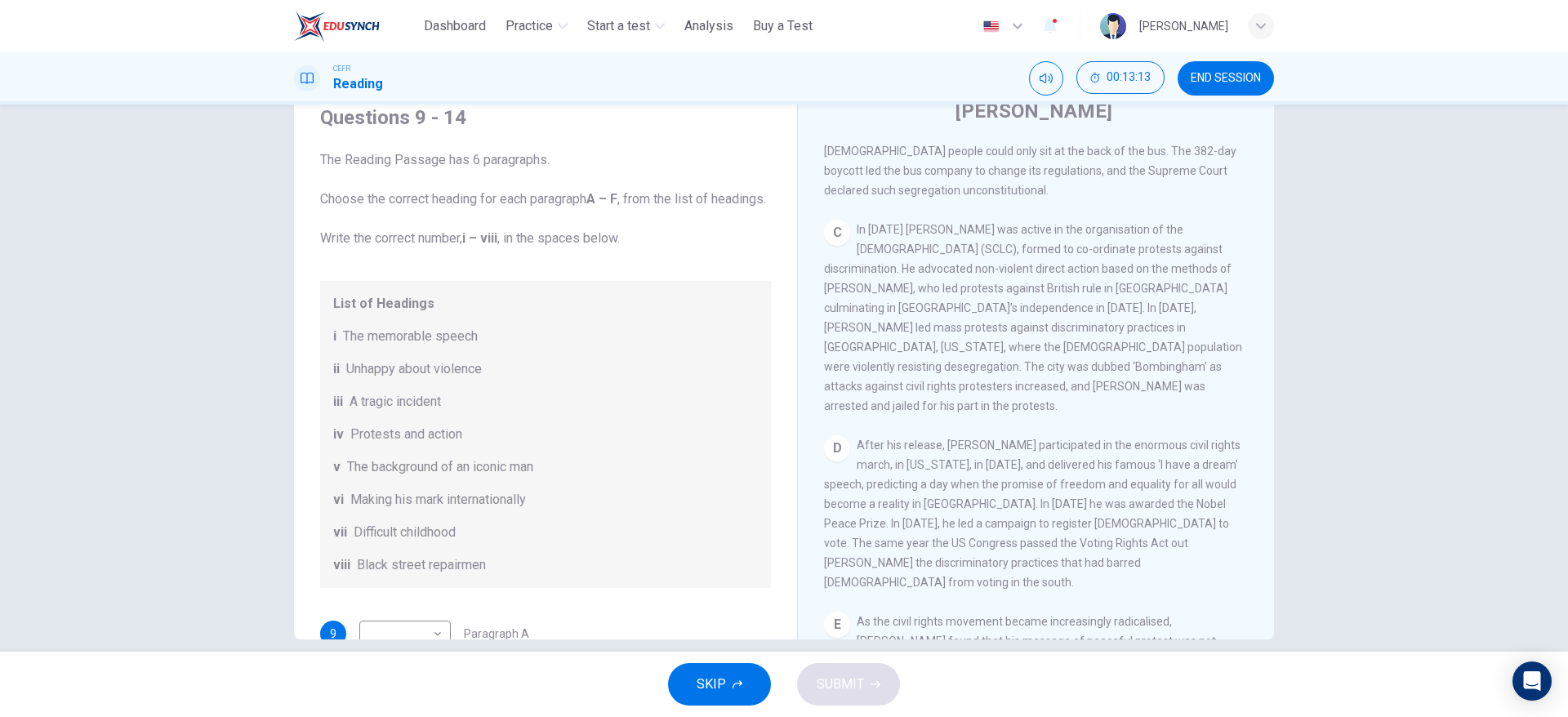
drag, startPoint x: 1264, startPoint y: 377, endPoint x: 1264, endPoint y: 413, distance: 36.0
click at [1264, 413] on div "CLICK TO ZOOM Click to Zoom A B Returning to the South to become [DEMOGRAPHIC_D…" at bounding box center [1047, 391] width 446 height 496
